Goal: Information Seeking & Learning: Find specific page/section

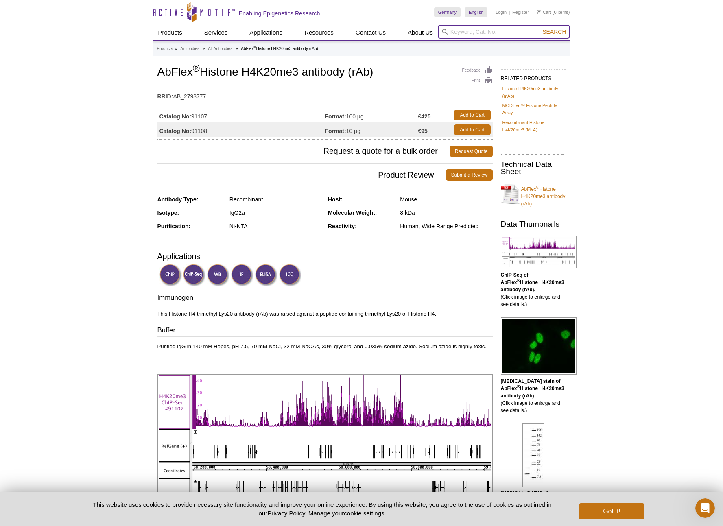
click at [480, 30] on input "search" at bounding box center [504, 32] width 132 height 14
type input "刊"
type input "klf4"
click at [554, 32] on button "Search" at bounding box center [554, 31] width 28 height 7
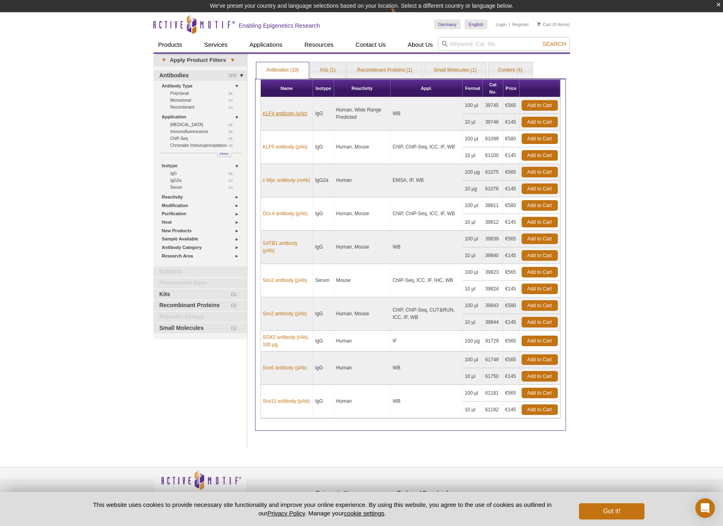
click at [292, 114] on link "KLF4 antibody (pAb)" at bounding box center [285, 113] width 45 height 7
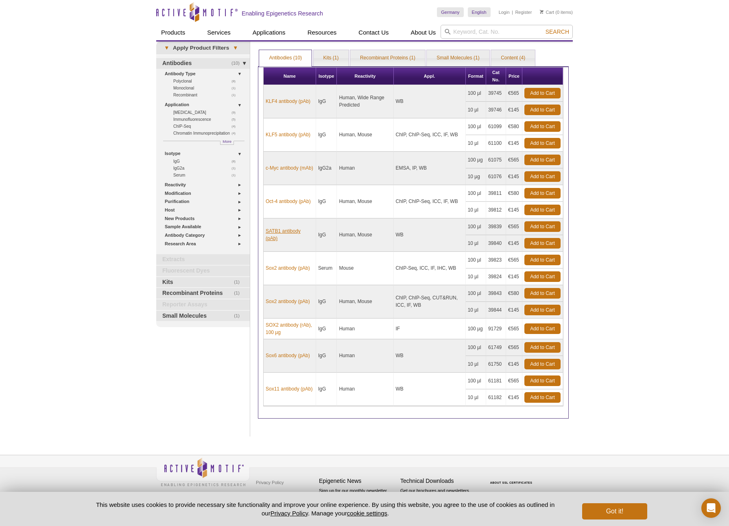
click at [294, 235] on link "SATB1 antibody (pAb)" at bounding box center [290, 234] width 48 height 15
